Goal: Task Accomplishment & Management: Complete application form

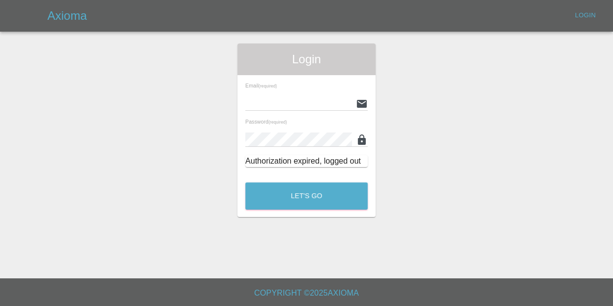
type input "[EMAIL_ADDRESS][DOMAIN_NAME]"
click at [330, 202] on button "Let's Go" at bounding box center [306, 195] width 122 height 27
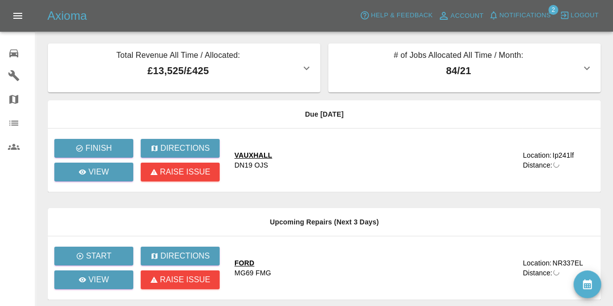
scroll to position [149, 0]
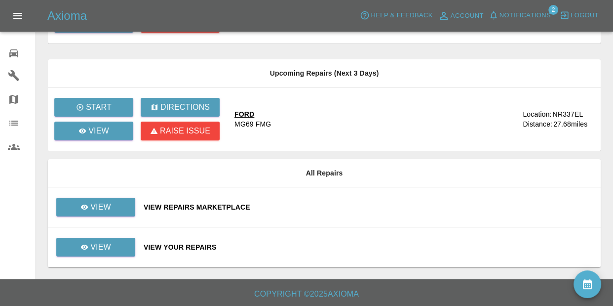
click at [527, 13] on span "Notifications" at bounding box center [525, 15] width 51 height 11
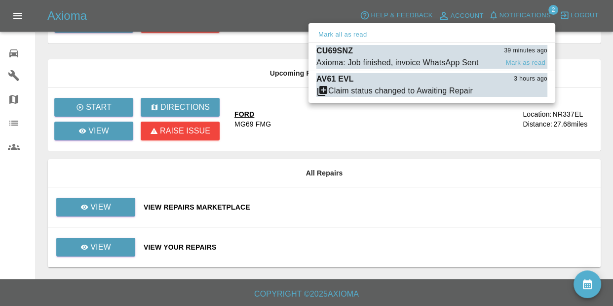
click at [424, 53] on div "CU69SNZ 39 minutes ago" at bounding box center [431, 51] width 231 height 12
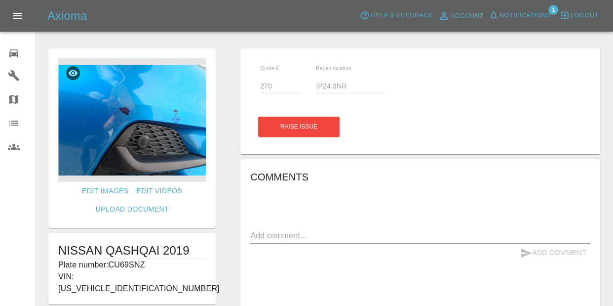
click at [542, 11] on span "Notifications" at bounding box center [525, 15] width 51 height 11
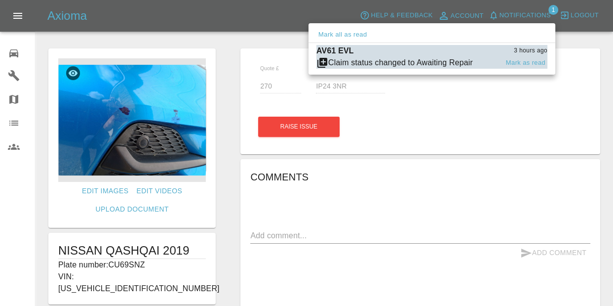
click at [449, 59] on div "Claim status changed to Awaiting Repair" at bounding box center [400, 63] width 145 height 12
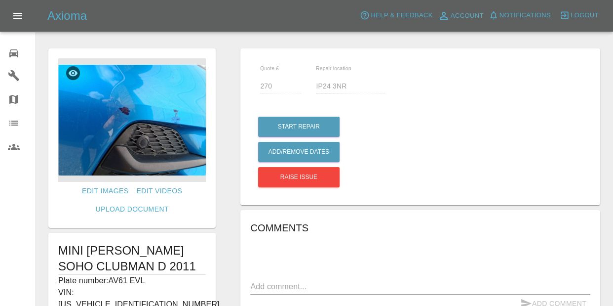
type input "210"
type input "IP23 7ER"
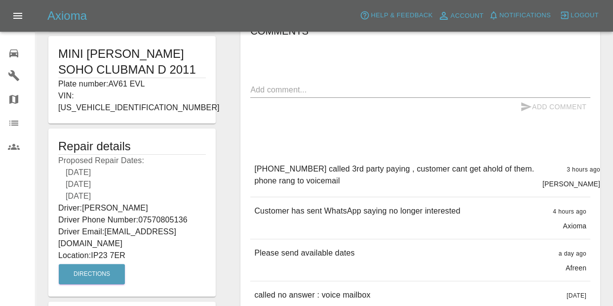
scroll to position [202, 0]
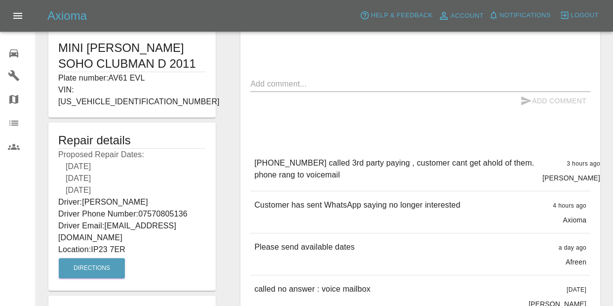
click at [12, 46] on div "0" at bounding box center [22, 52] width 28 height 14
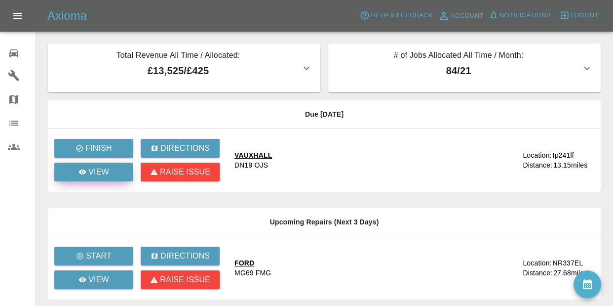
click at [105, 167] on p "View" at bounding box center [98, 172] width 21 height 12
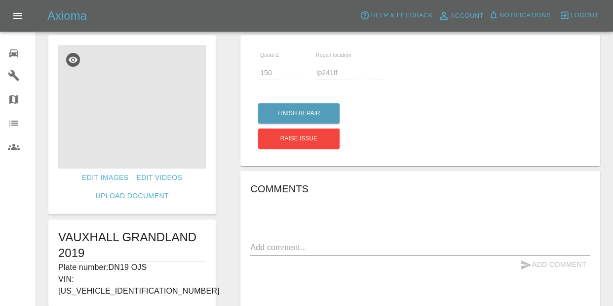
scroll to position [8, 0]
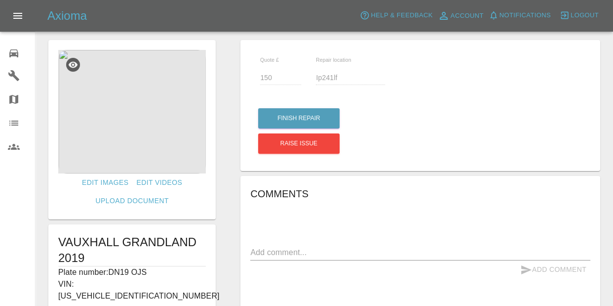
click at [166, 137] on img at bounding box center [132, 111] width 148 height 123
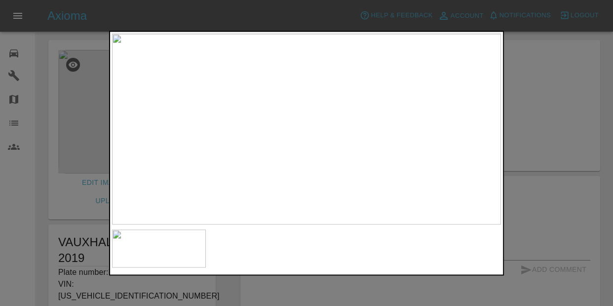
click at [540, 156] on div at bounding box center [306, 153] width 613 height 306
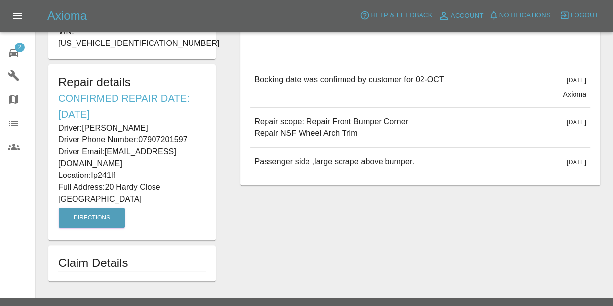
scroll to position [268, 0]
